Goal: Information Seeking & Learning: Check status

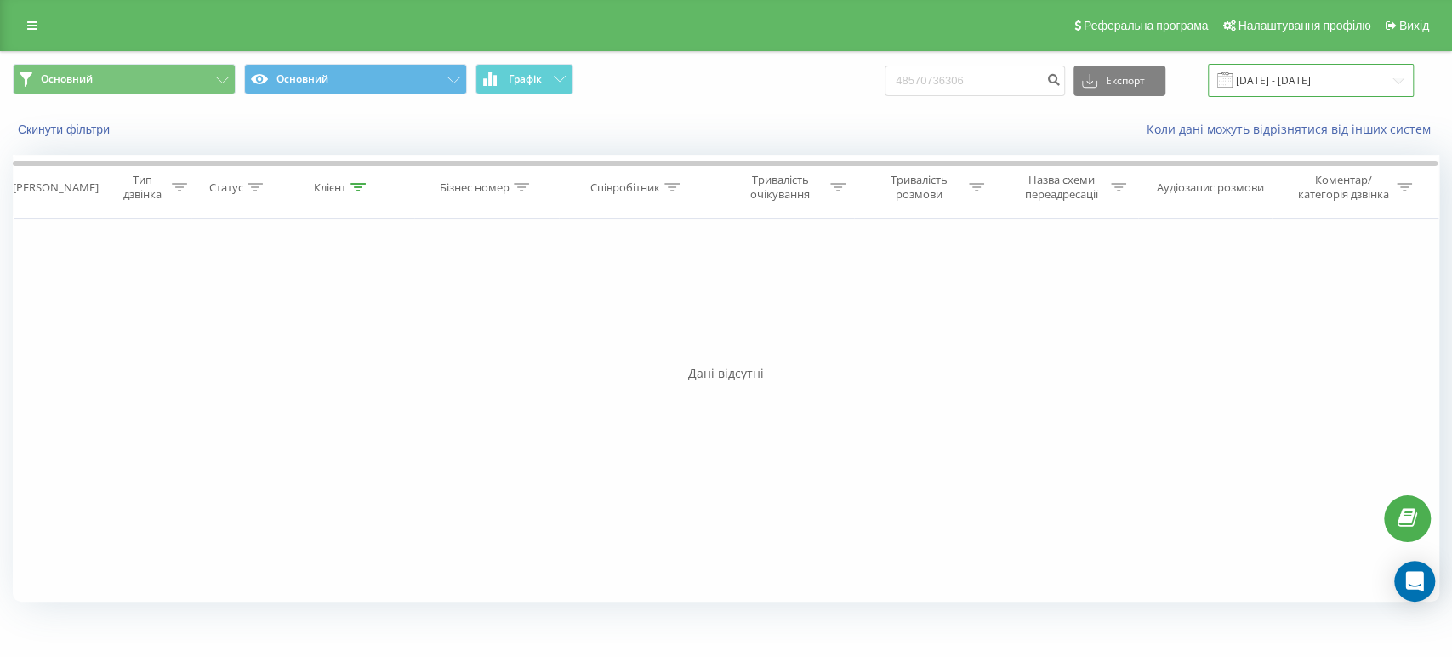
click at [1300, 72] on input "22.06.2025 - 22.09.2025" at bounding box center [1311, 80] width 206 height 33
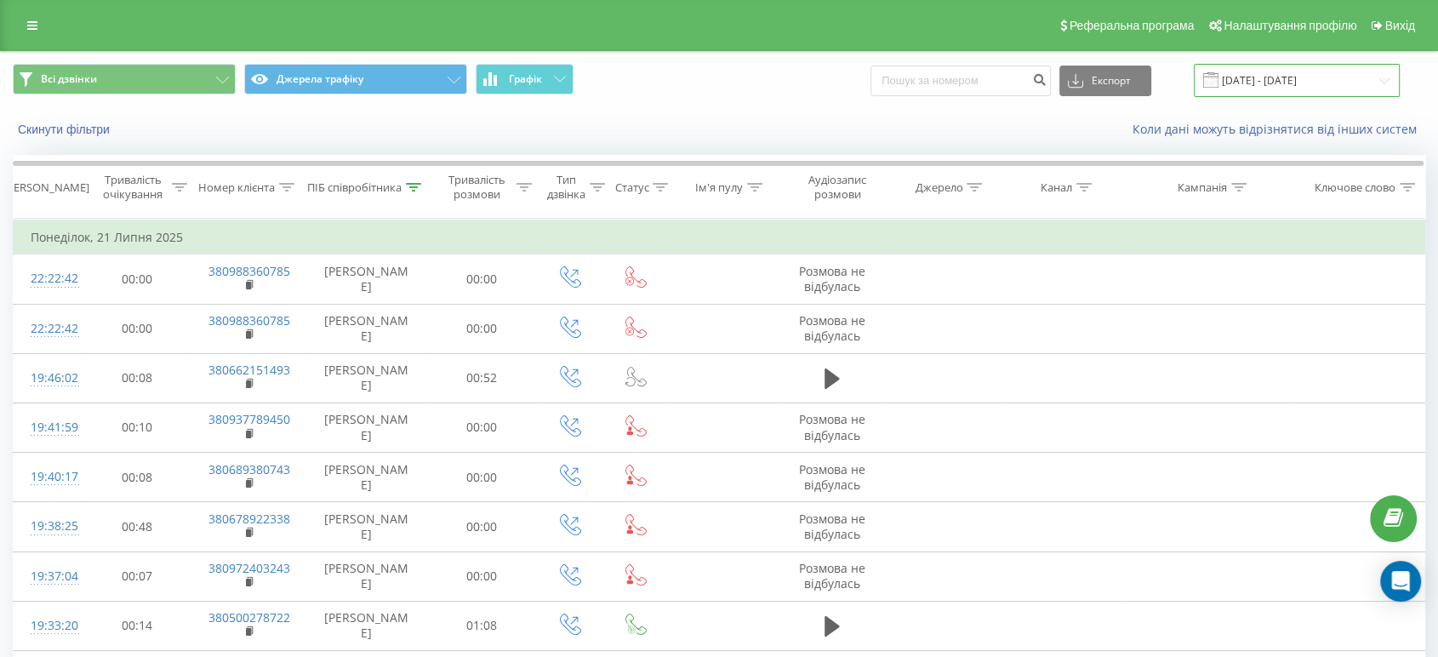
click at [1312, 86] on input "[DATE] - [DATE]" at bounding box center [1297, 80] width 206 height 33
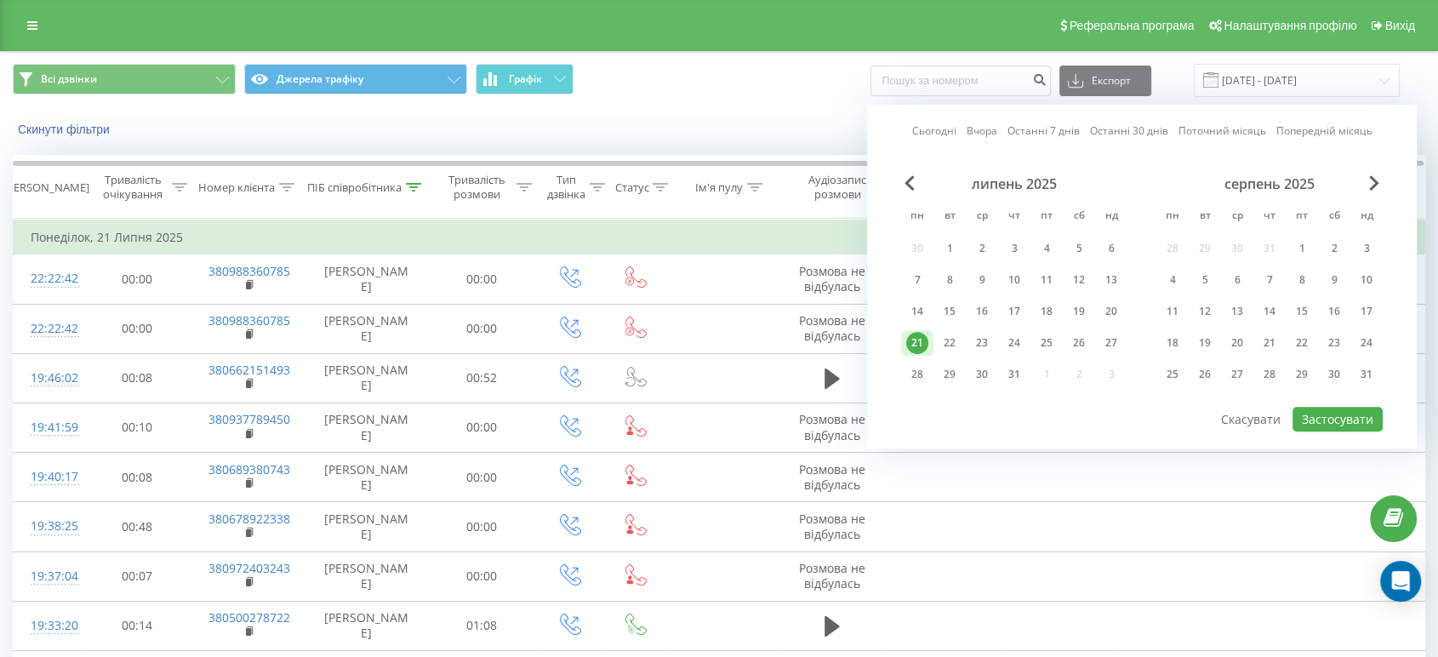
click at [950, 125] on link "Сьогодні" at bounding box center [934, 131] width 44 height 16
click at [1321, 416] on button "Застосувати" at bounding box center [1337, 419] width 90 height 25
type input "[DATE] - [DATE]"
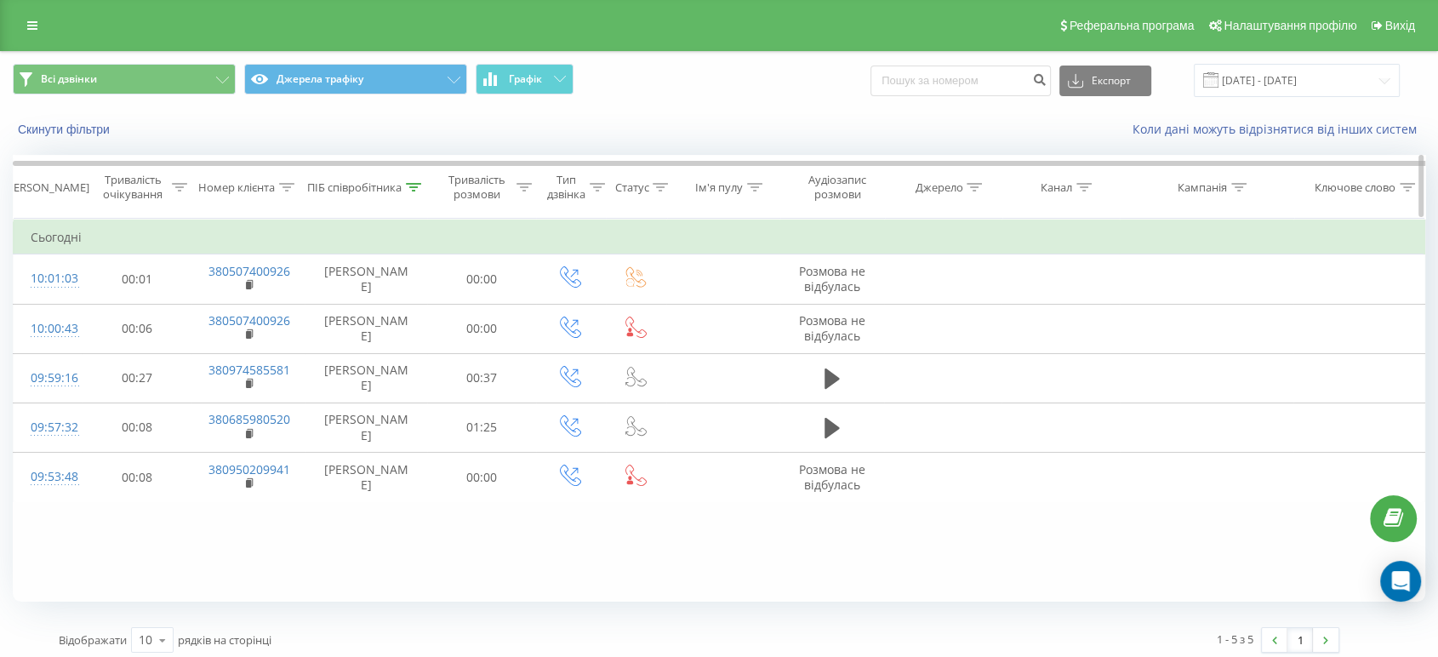
click at [415, 188] on icon at bounding box center [413, 187] width 15 height 9
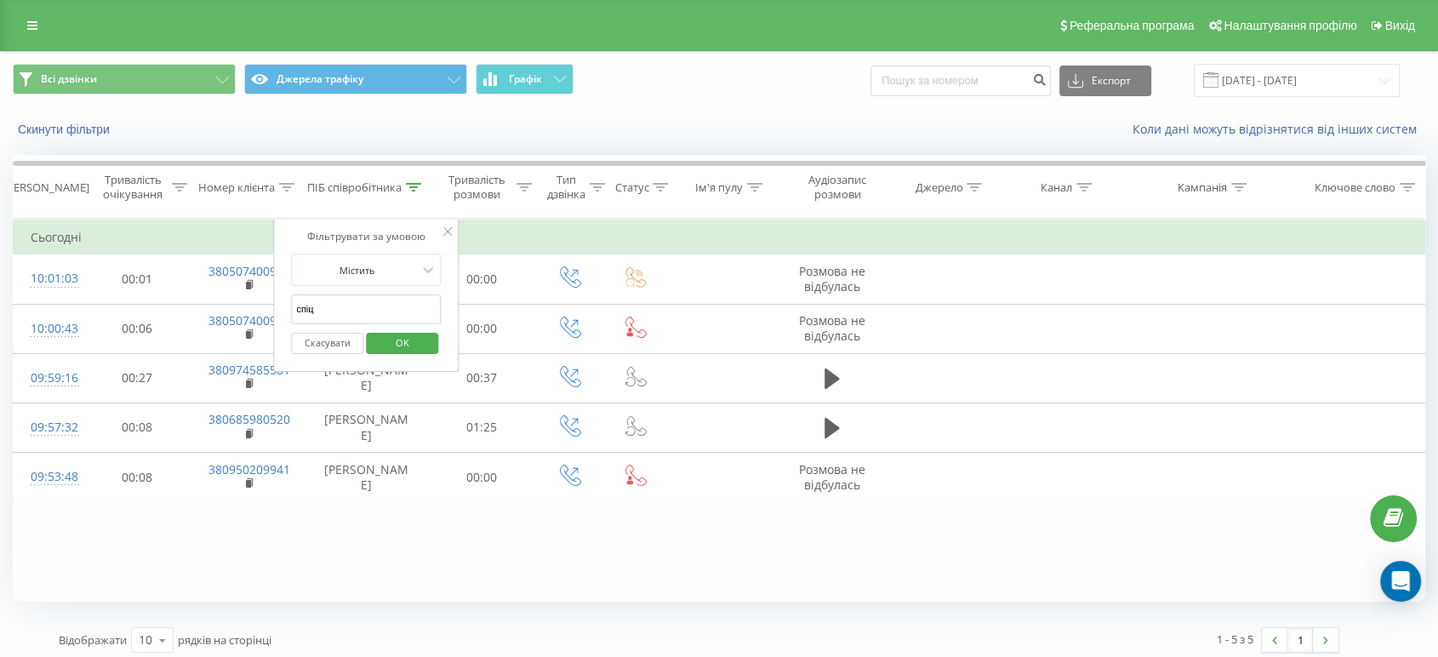
drag, startPoint x: 365, startPoint y: 311, endPoint x: 279, endPoint y: 302, distance: 86.4
click at [279, 302] on div "Фільтрувати за умовою Містить спіц Скасувати OK" at bounding box center [365, 295] width 185 height 153
click at [389, 348] on span "OK" at bounding box center [403, 342] width 48 height 26
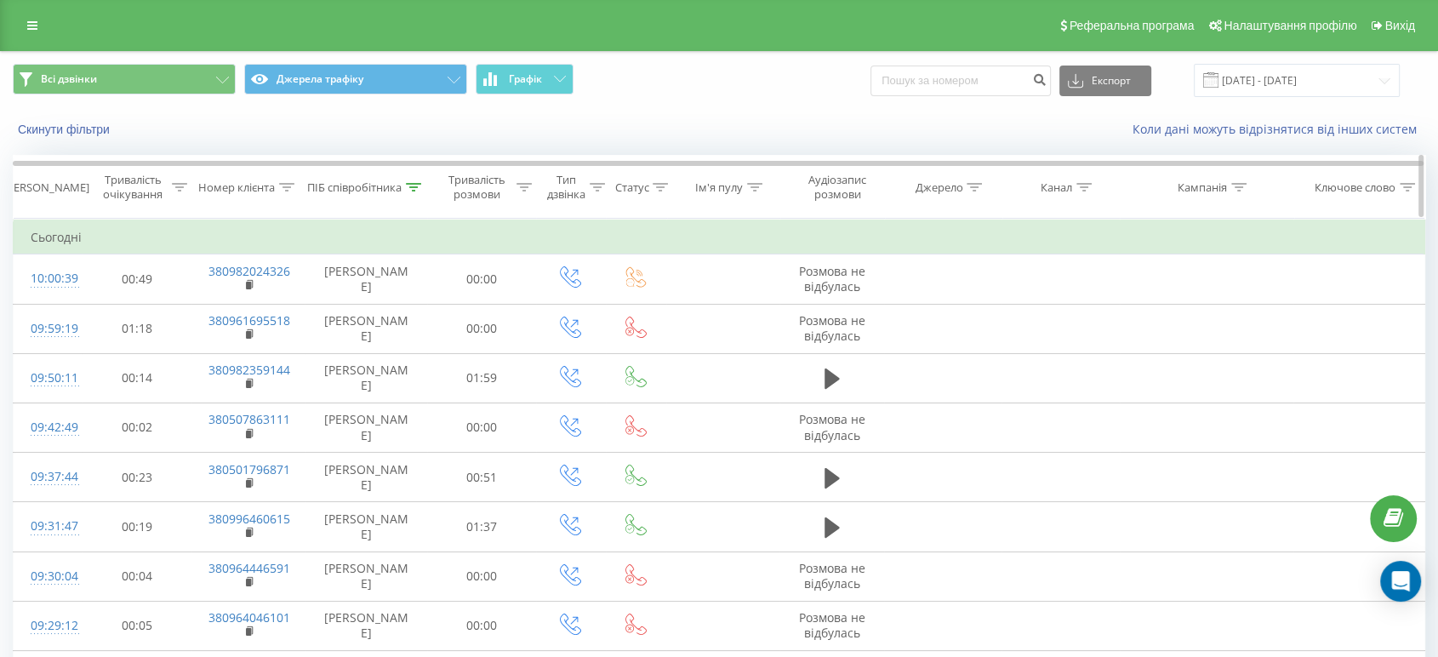
click at [416, 185] on icon at bounding box center [413, 187] width 15 height 9
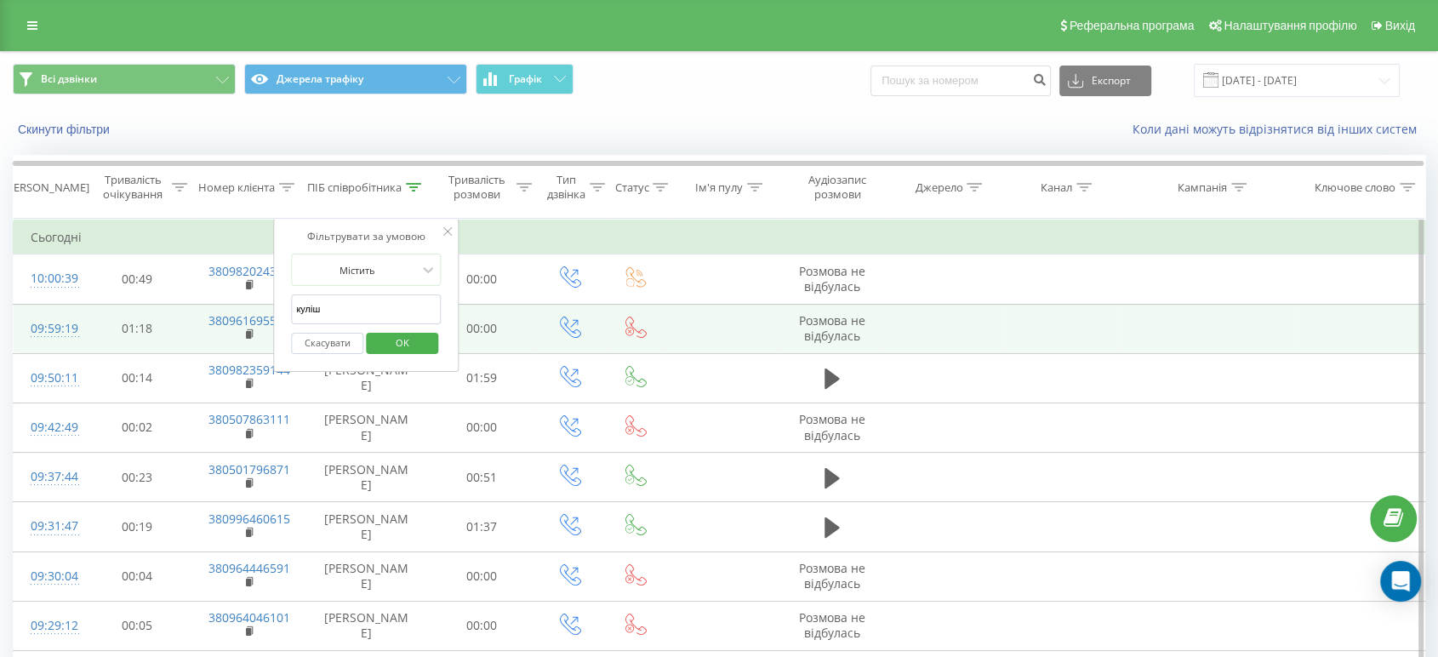
drag, startPoint x: 393, startPoint y: 311, endPoint x: 215, endPoint y: 309, distance: 177.9
click at [215, 309] on table "Фільтрувати за умовою Дорівнює Скасувати OK Фільтрувати за умовою Містить Скасу…" at bounding box center [719, 484] width 1412 height 531
type input "спіц"
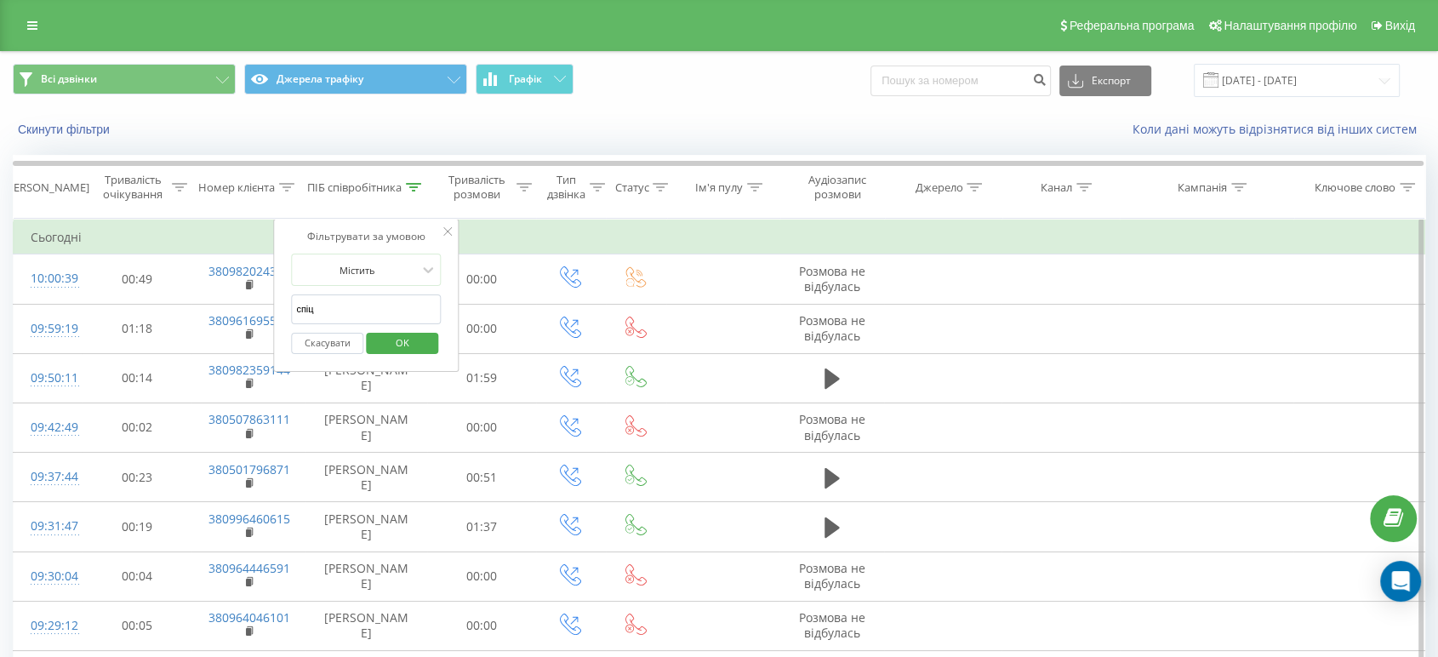
click button "OK" at bounding box center [402, 343] width 72 height 21
